Goal: Task Accomplishment & Management: Manage account settings

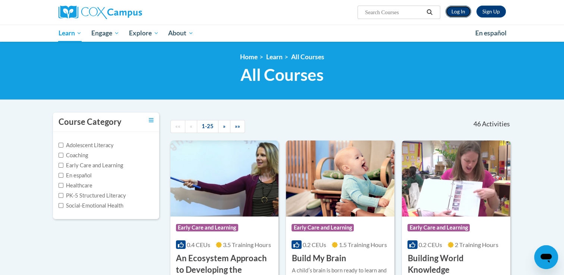
click at [467, 12] on link "Log In" at bounding box center [459, 12] width 26 height 12
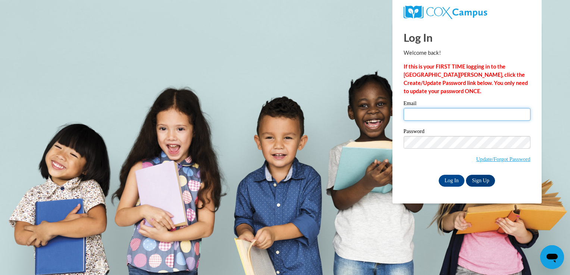
click at [518, 112] on input "Email" at bounding box center [467, 114] width 127 height 13
type input "[EMAIL_ADDRESS][DOMAIN_NAME]"
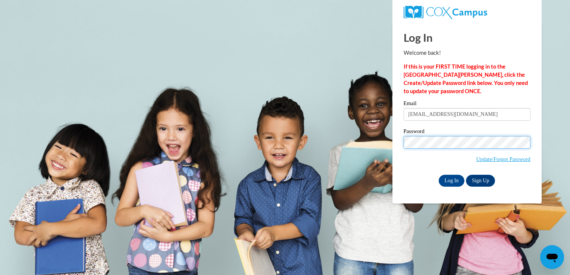
click at [439, 175] on input "Log In" at bounding box center [452, 181] width 26 height 12
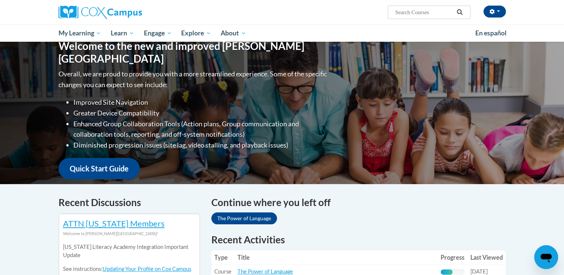
scroll to position [73, 0]
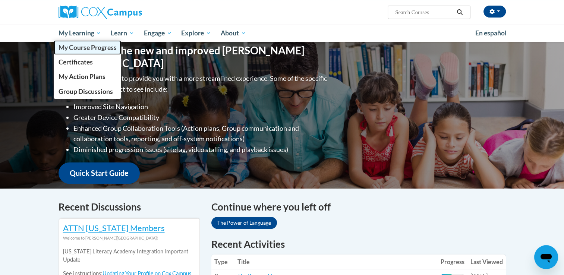
click at [87, 49] on span "My Course Progress" at bounding box center [87, 48] width 58 height 8
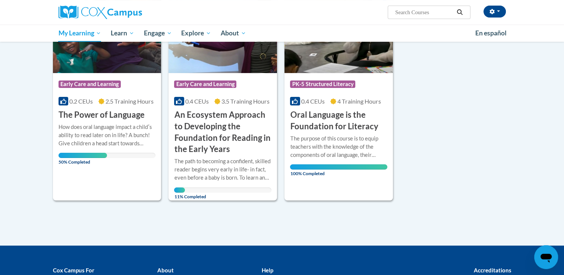
scroll to position [69, 0]
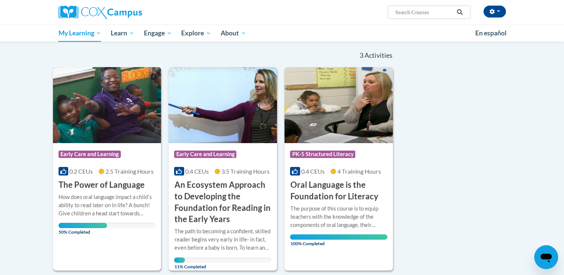
click at [86, 90] on img at bounding box center [107, 105] width 109 height 76
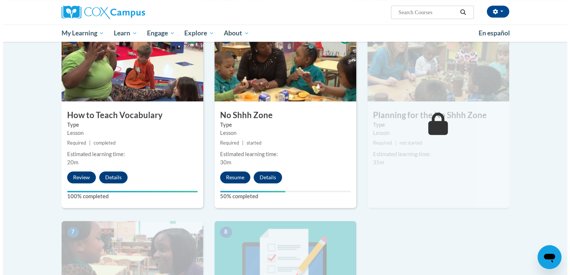
scroll to position [361, 0]
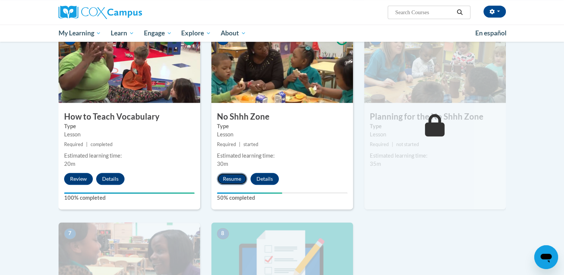
click at [234, 181] on button "Resume" at bounding box center [232, 179] width 30 height 12
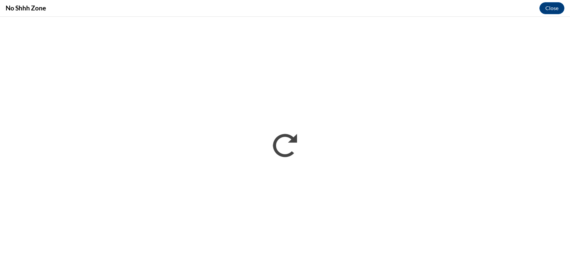
scroll to position [0, 0]
